Goal: Navigation & Orientation: Find specific page/section

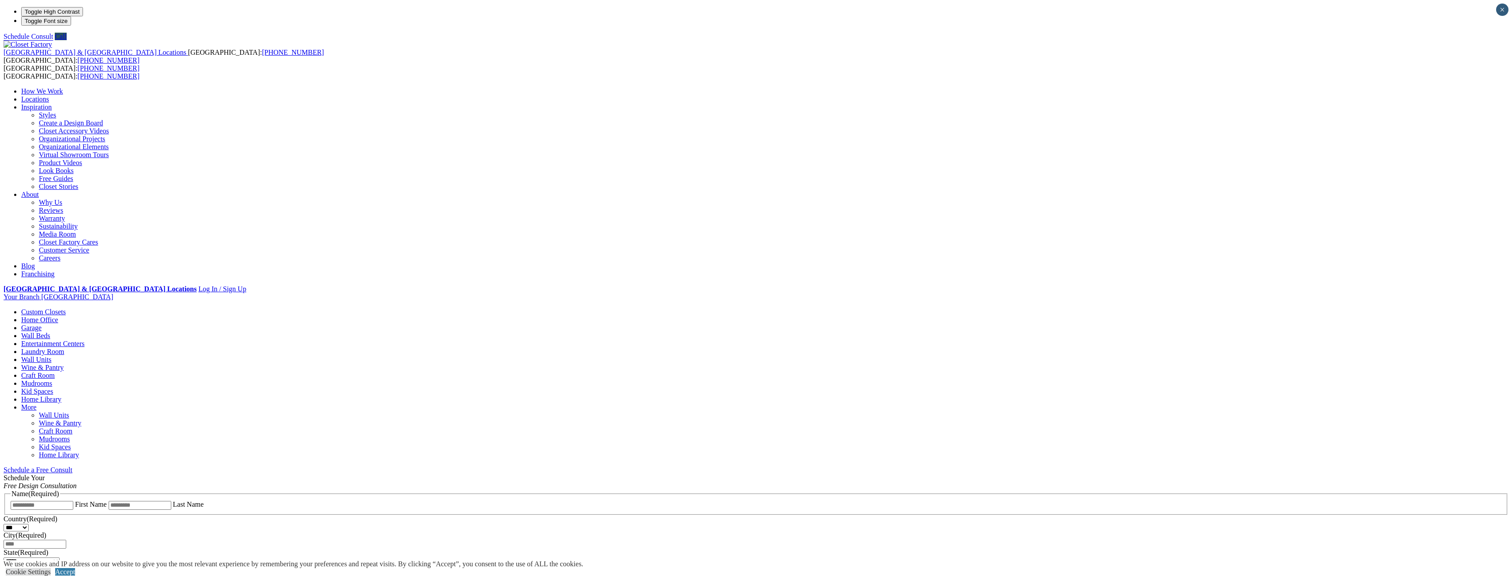
click at [103, 119] on link "Create a Design Board" at bounding box center [71, 123] width 64 height 8
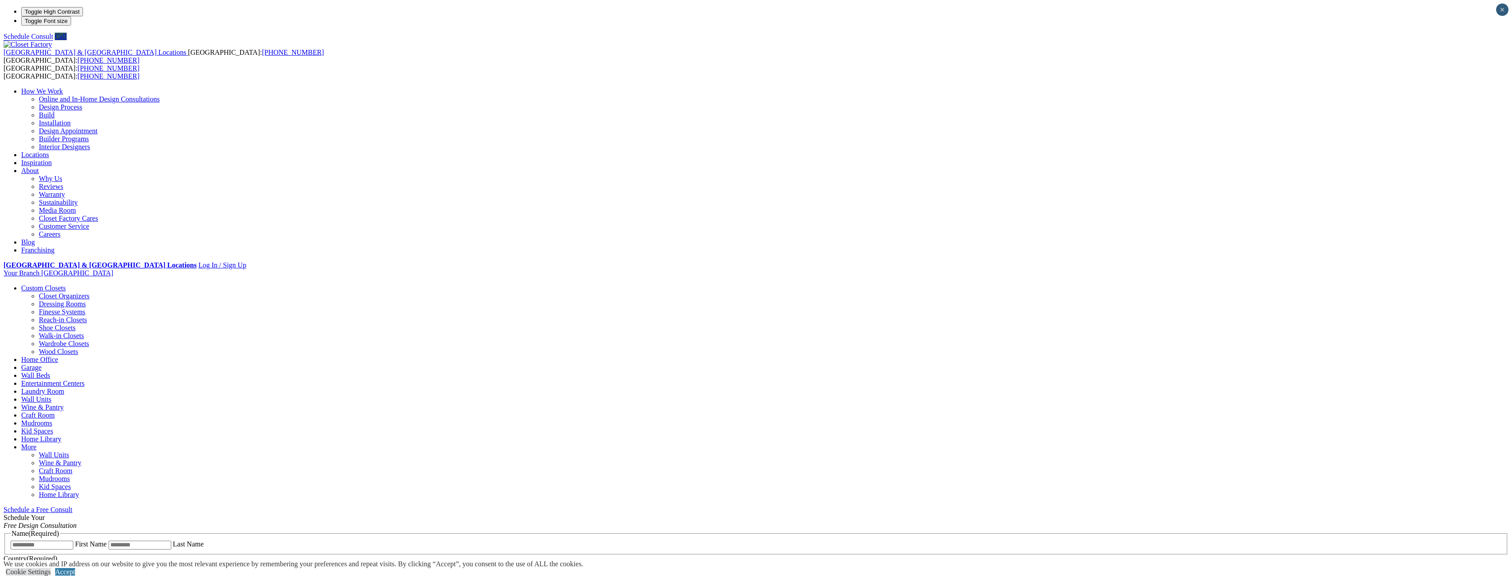
click at [90, 292] on link "Closet Organizers" at bounding box center [64, 296] width 51 height 8
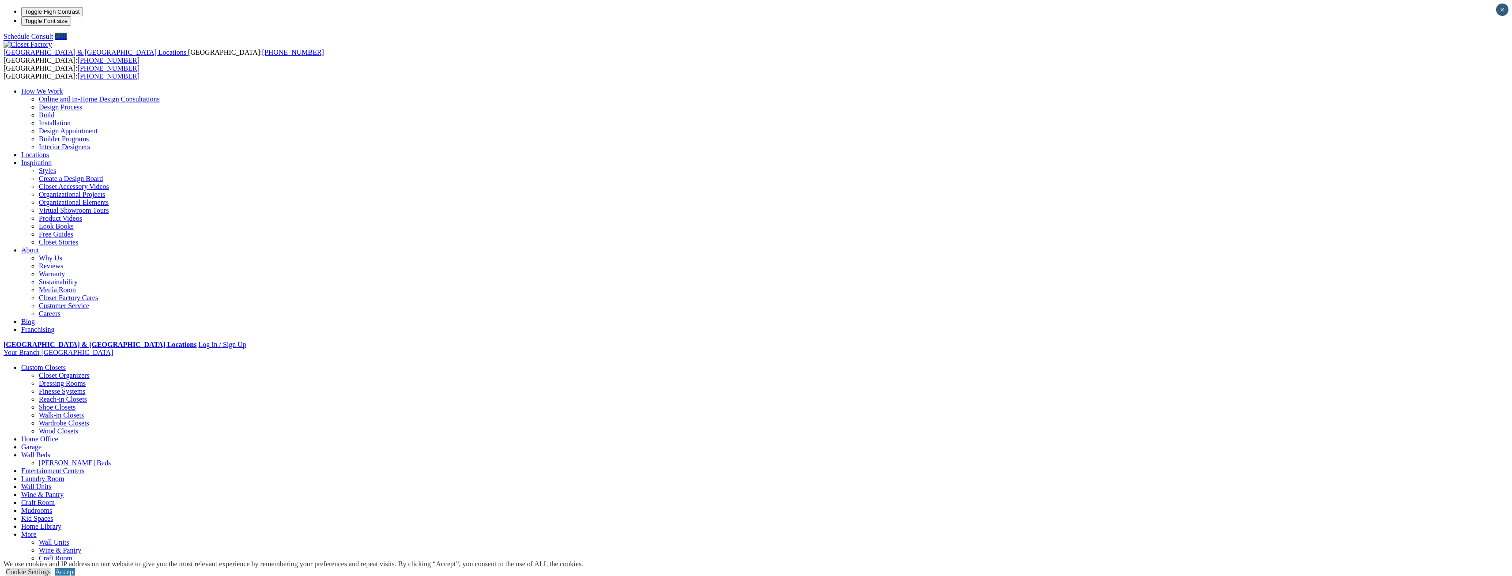
click at [87, 396] on link "Reach-in Closets" at bounding box center [63, 400] width 48 height 8
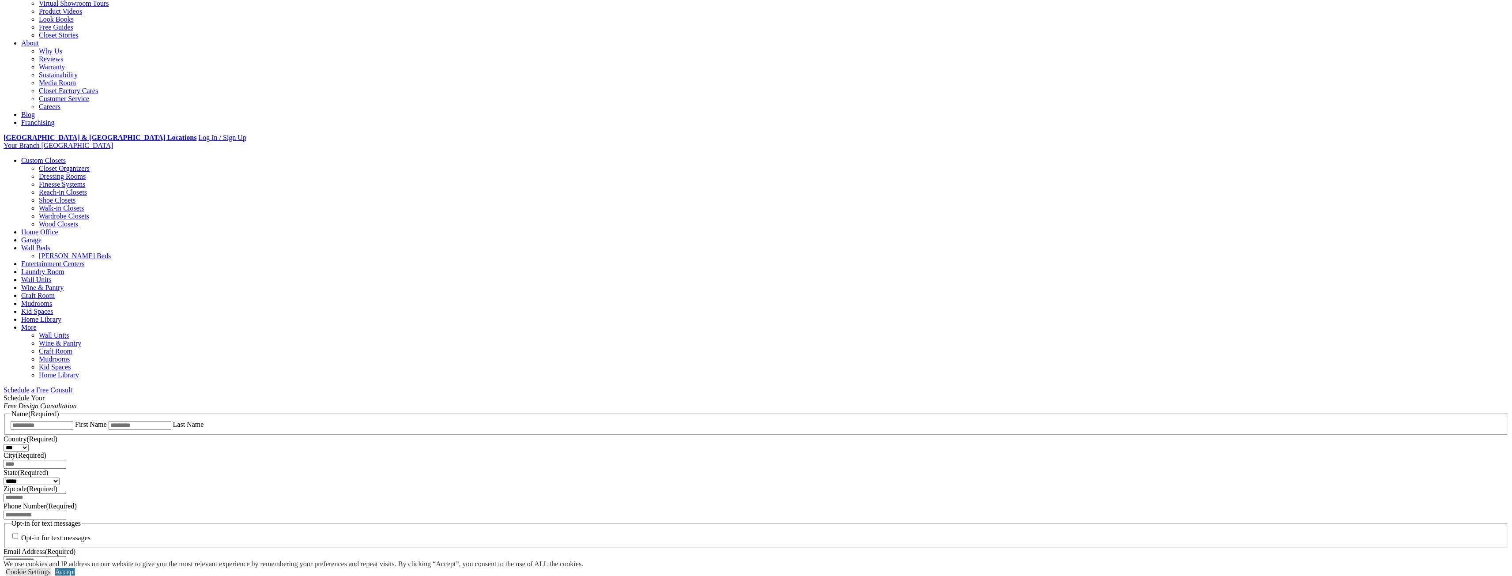
scroll to position [347, 0]
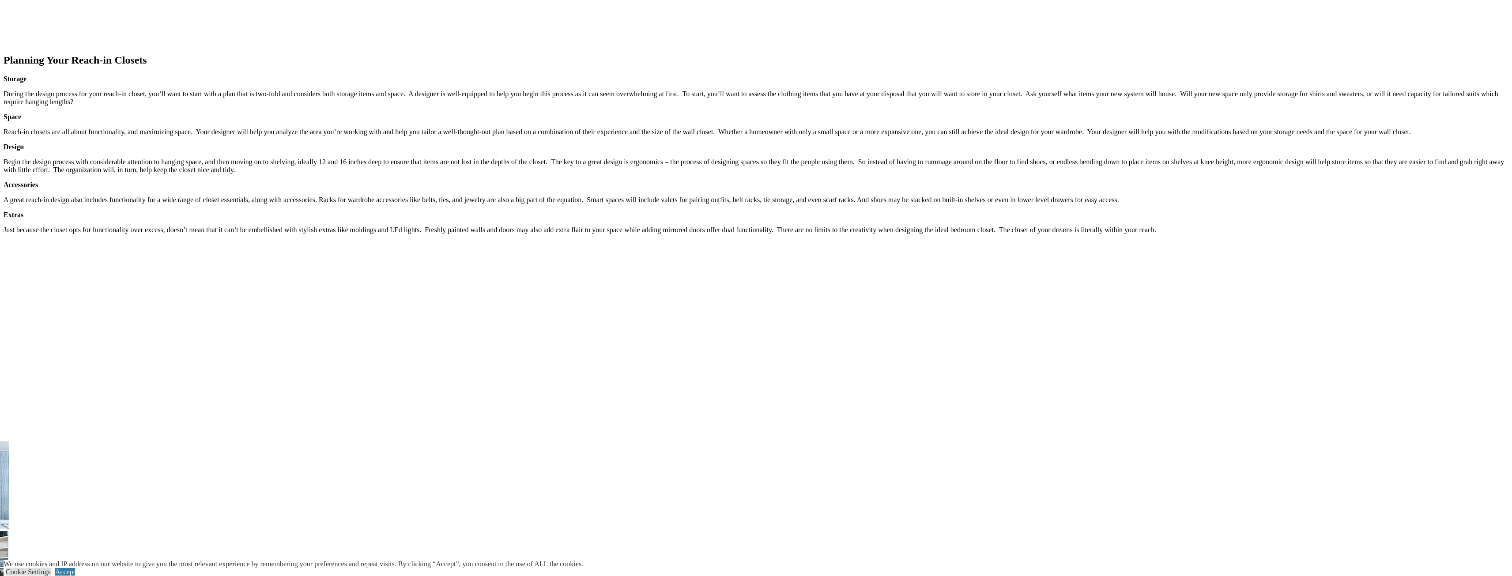
scroll to position [1192, 0]
